Goal: Transaction & Acquisition: Purchase product/service

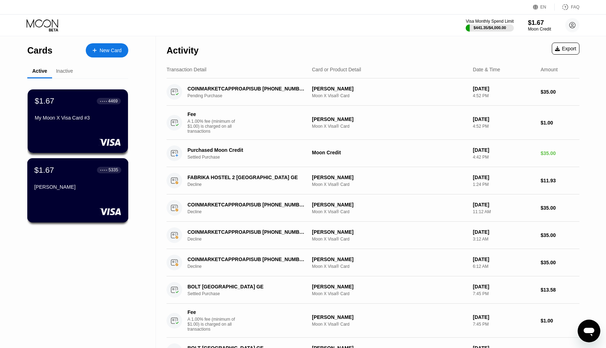
click at [98, 188] on div "[PERSON_NAME]" at bounding box center [77, 187] width 87 height 6
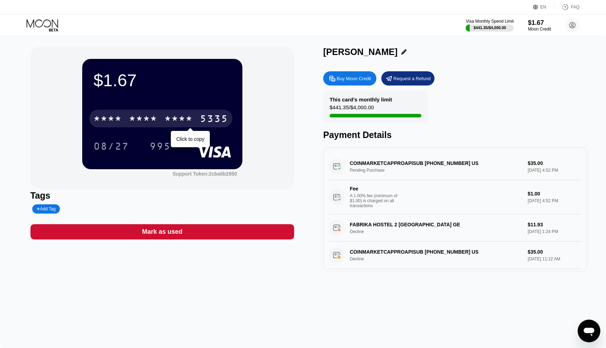
click at [203, 121] on div "5335" at bounding box center [214, 119] width 28 height 11
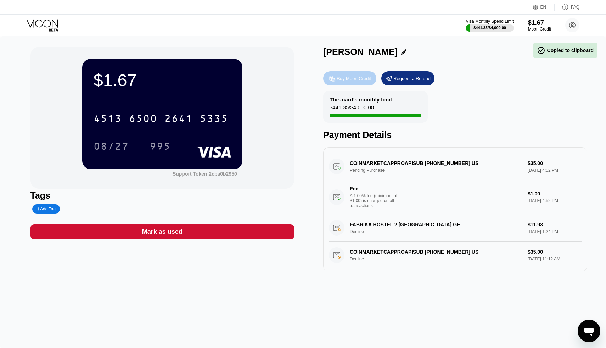
click at [337, 79] on div "Buy Moon Credit" at bounding box center [354, 79] width 34 height 6
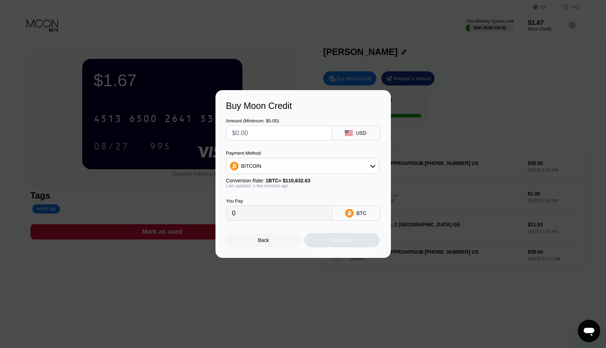
click at [369, 165] on div "BITCOIN" at bounding box center [303, 166] width 153 height 14
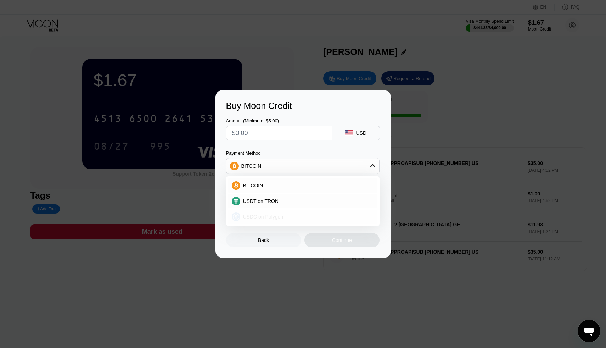
click at [341, 215] on div "USDC on Polygon" at bounding box center [307, 217] width 134 height 6
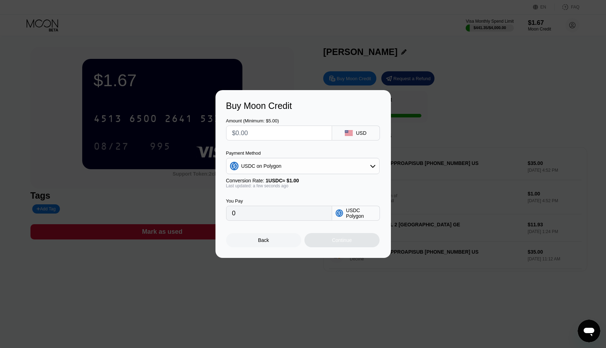
click at [253, 127] on input "text" at bounding box center [279, 133] width 94 height 14
click at [242, 246] on div "Back" at bounding box center [263, 240] width 75 height 14
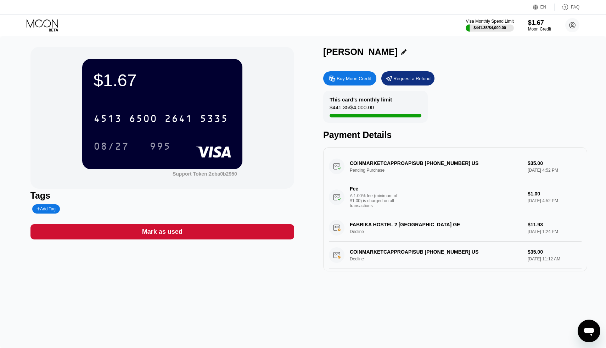
click at [164, 132] on div "4513 6500 2641 5335 08/27 995" at bounding box center [163, 125] width 138 height 42
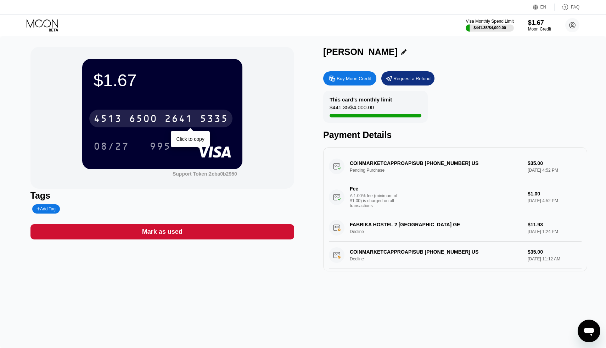
click at [164, 120] on div "4513 6500 2641 5335" at bounding box center [160, 119] width 143 height 18
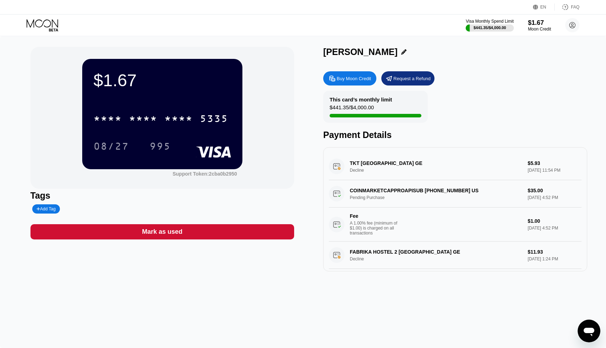
click at [345, 82] on div "Buy Moon Credit" at bounding box center [349, 78] width 53 height 14
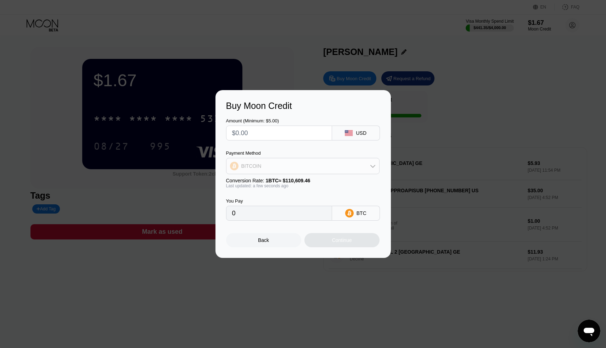
click at [368, 173] on div "BITCOIN" at bounding box center [303, 166] width 153 height 14
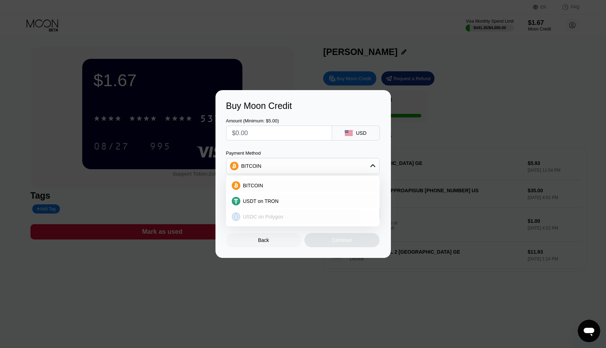
click at [309, 216] on div "USDC on Polygon" at bounding box center [307, 217] width 134 height 6
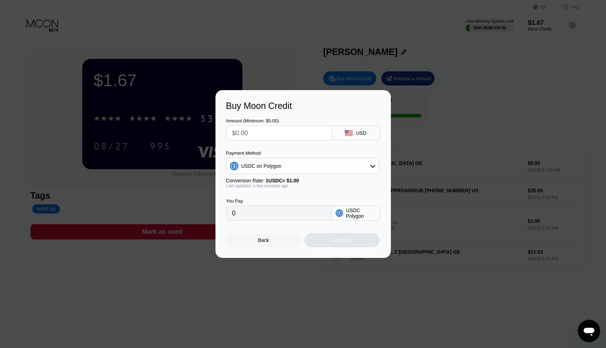
click at [313, 214] on input "0" at bounding box center [279, 213] width 94 height 14
click at [308, 214] on input "0" at bounding box center [279, 213] width 94 height 14
click at [258, 138] on input "text" at bounding box center [279, 133] width 94 height 14
type input "$1"
type input "1.00000000"
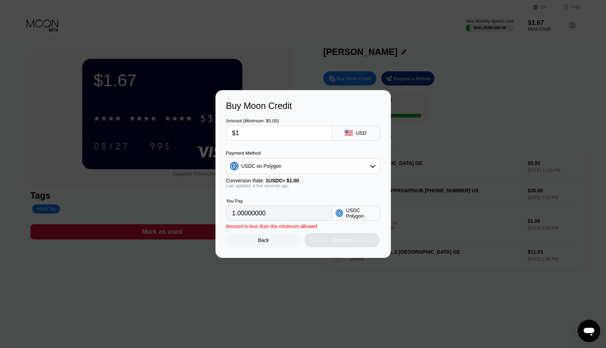
type input "$10"
type input "10.00000000"
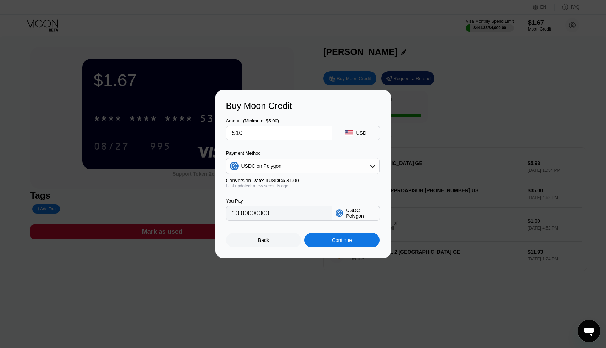
type input "$10"
click at [319, 236] on div "Continue" at bounding box center [341, 240] width 75 height 14
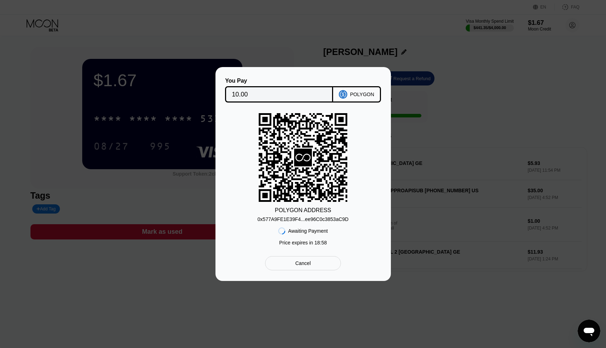
click at [306, 220] on div "0x577A9FE1E39F4...ee96C0c3853aC9D" at bounding box center [303, 219] width 91 height 6
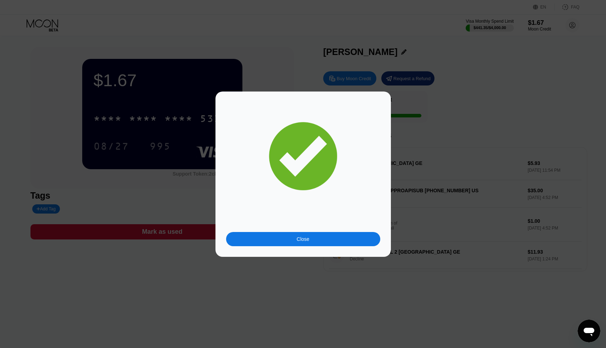
click at [291, 240] on div "Close" at bounding box center [303, 239] width 154 height 14
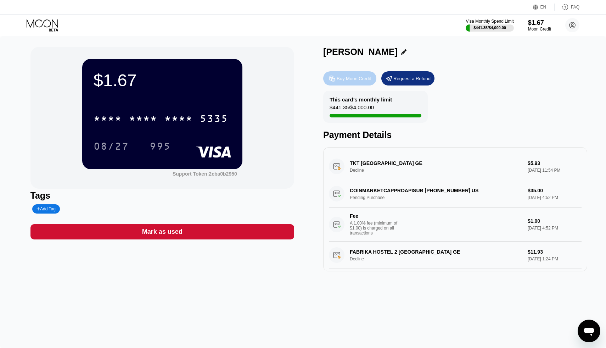
click at [353, 81] on div "Buy Moon Credit" at bounding box center [354, 79] width 34 height 6
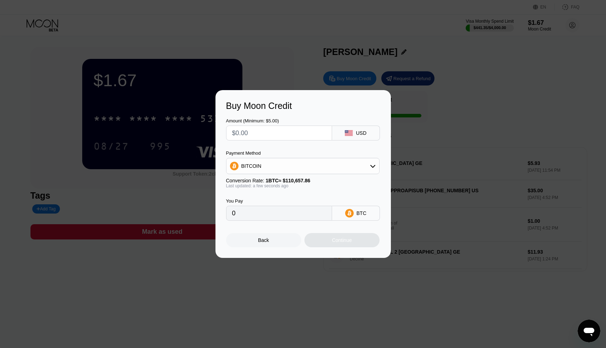
click at [274, 239] on div "Back" at bounding box center [263, 240] width 75 height 14
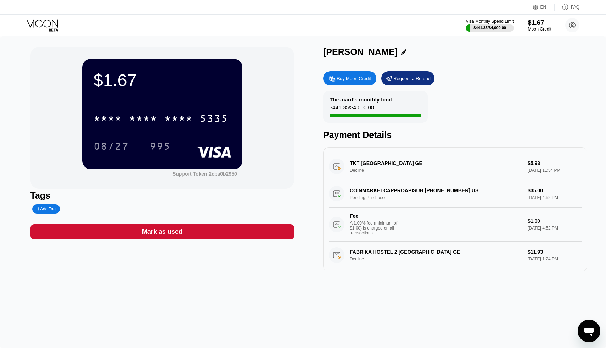
click at [532, 27] on div "Moon Credit" at bounding box center [540, 29] width 24 height 5
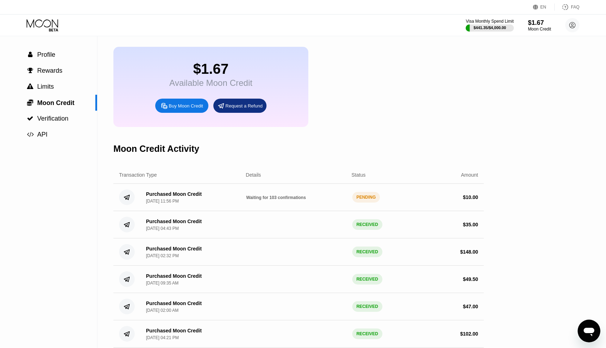
scroll to position [24, 0]
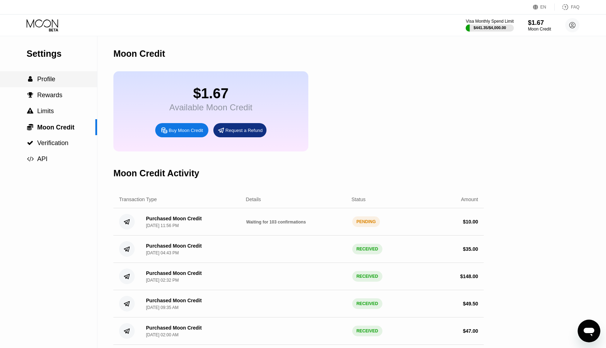
click at [48, 74] on div " Profile" at bounding box center [48, 79] width 97 height 16
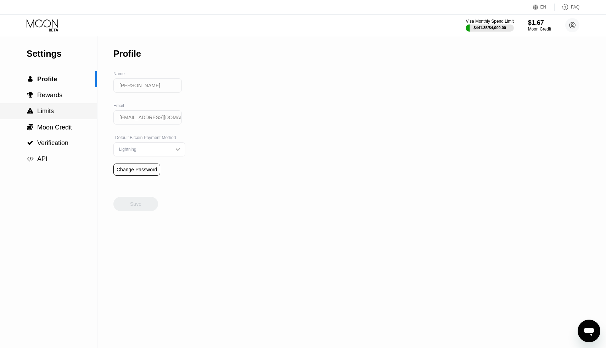
click at [49, 116] on div " Limits" at bounding box center [48, 111] width 97 height 16
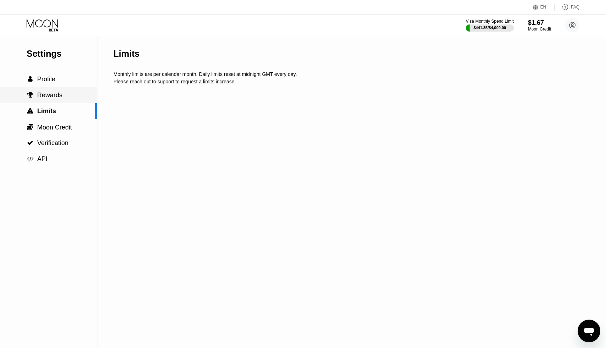
click at [51, 95] on span "Rewards" at bounding box center [49, 94] width 25 height 7
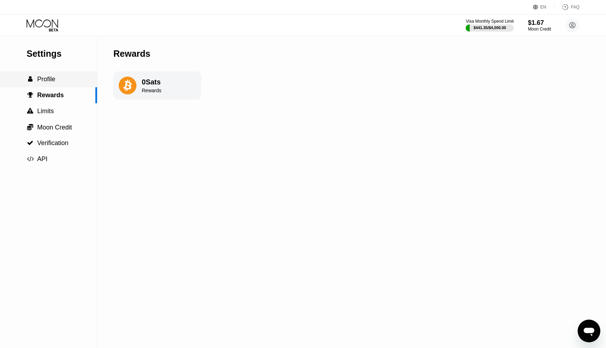
click at [52, 85] on div " Profile" at bounding box center [48, 79] width 97 height 16
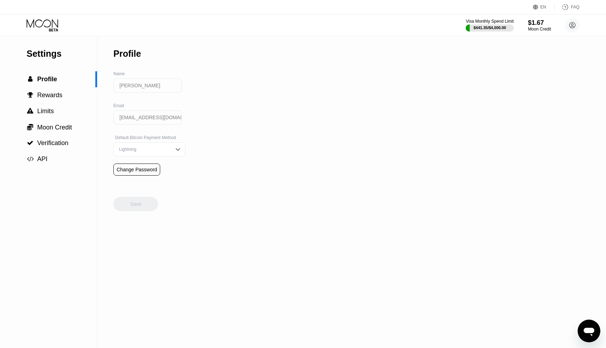
click at [42, 19] on icon at bounding box center [43, 25] width 33 height 12
click at [56, 132] on div " Moon Credit" at bounding box center [48, 127] width 97 height 16
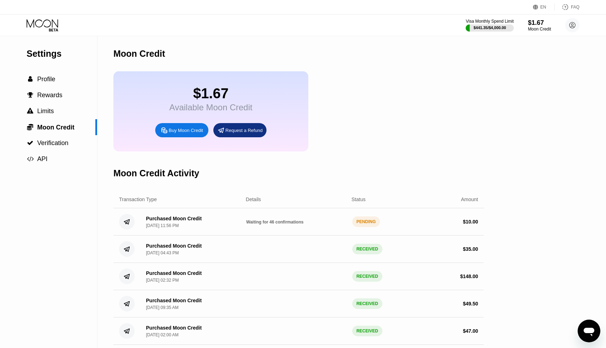
click at [168, 216] on div "Purchased Moon Credit [DATE] 11:56 PM Waiting for 46 confirmations PENDING $ 10…" at bounding box center [298, 221] width 370 height 27
